Goal: Task Accomplishment & Management: Manage account settings

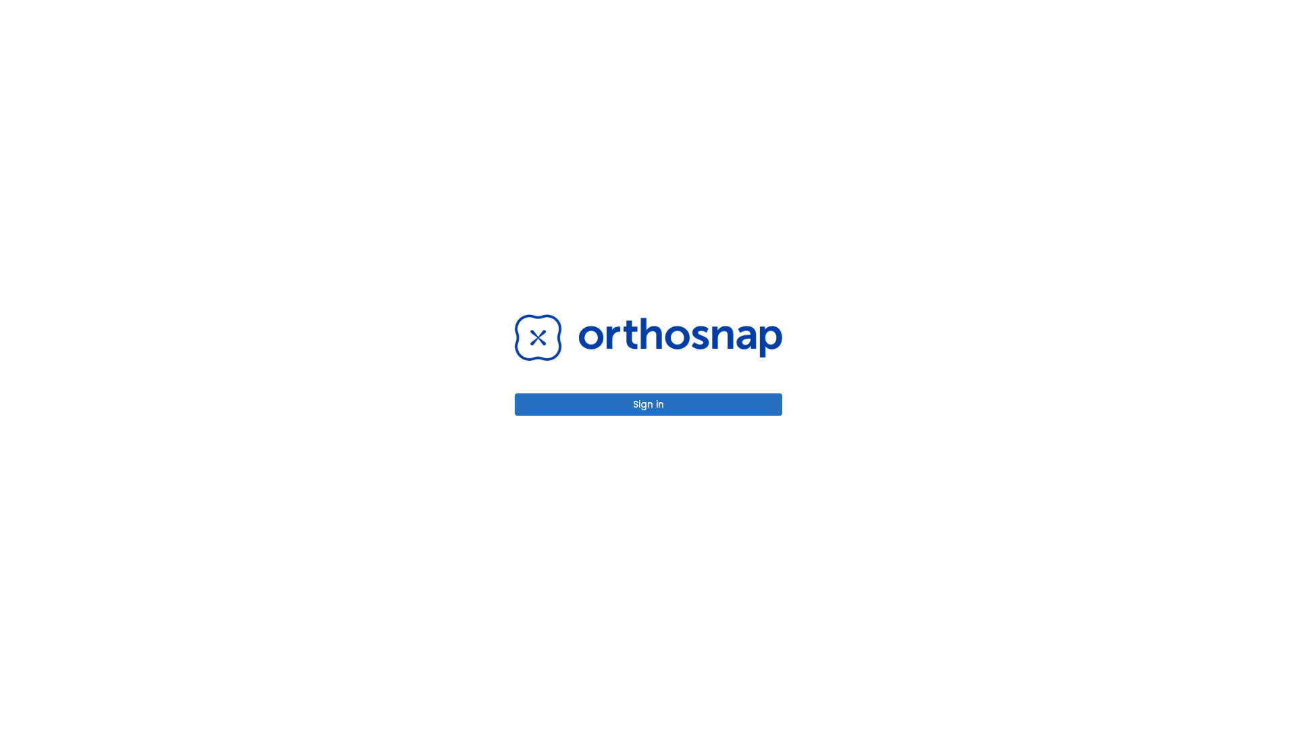
click at [649, 404] on button "Sign in" at bounding box center [649, 404] width 268 height 22
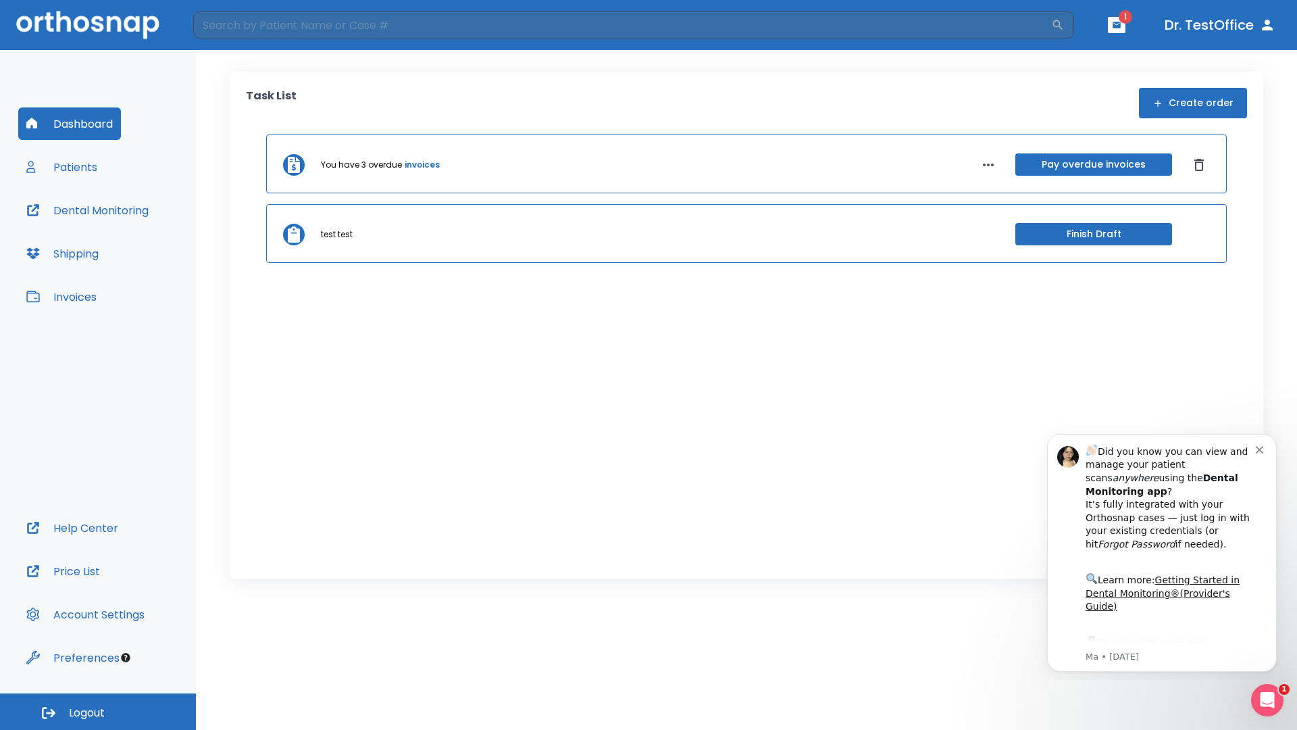
click at [98, 712] on span "Logout" at bounding box center [87, 712] width 36 height 15
